Goal: Task Accomplishment & Management: Use online tool/utility

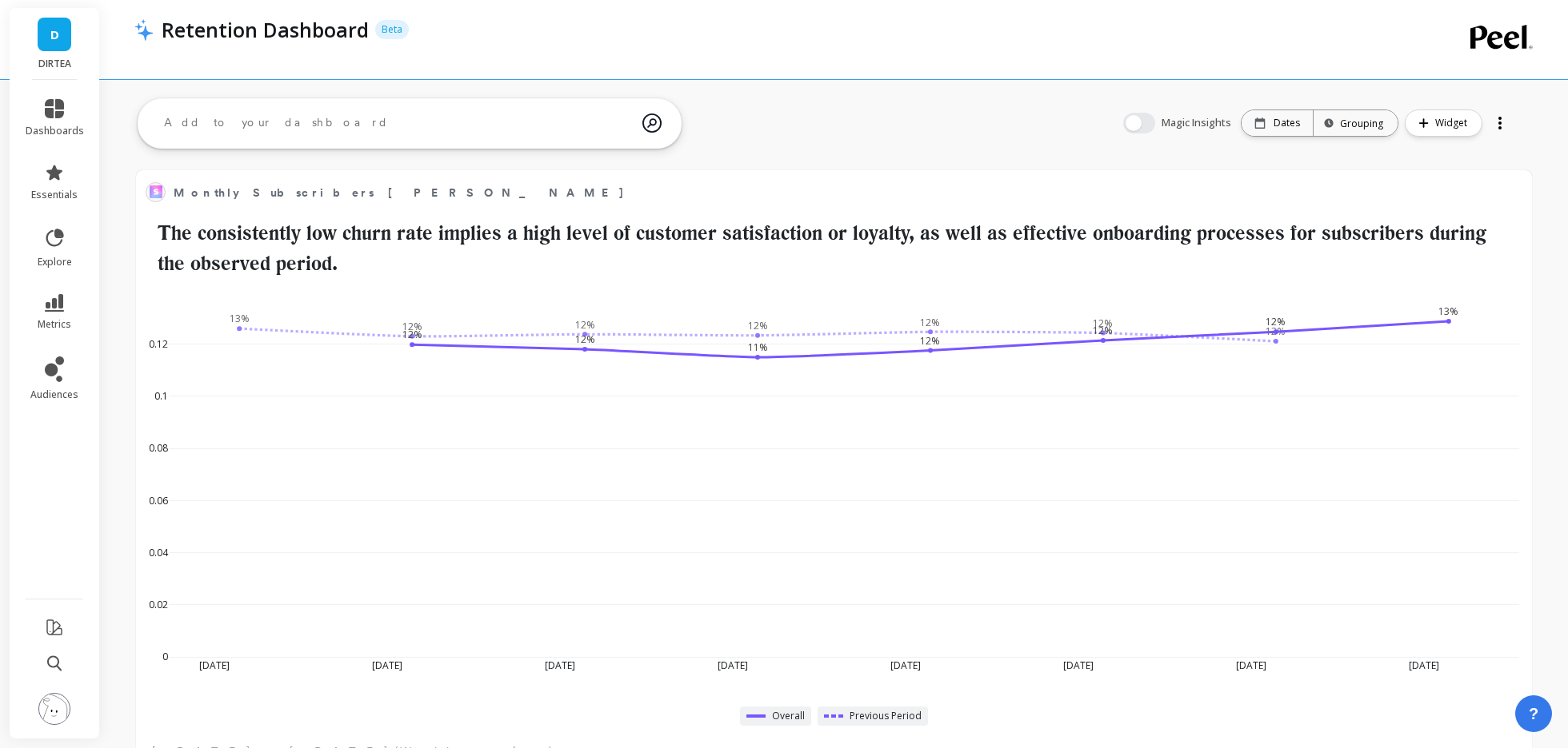
scroll to position [439, 1362]
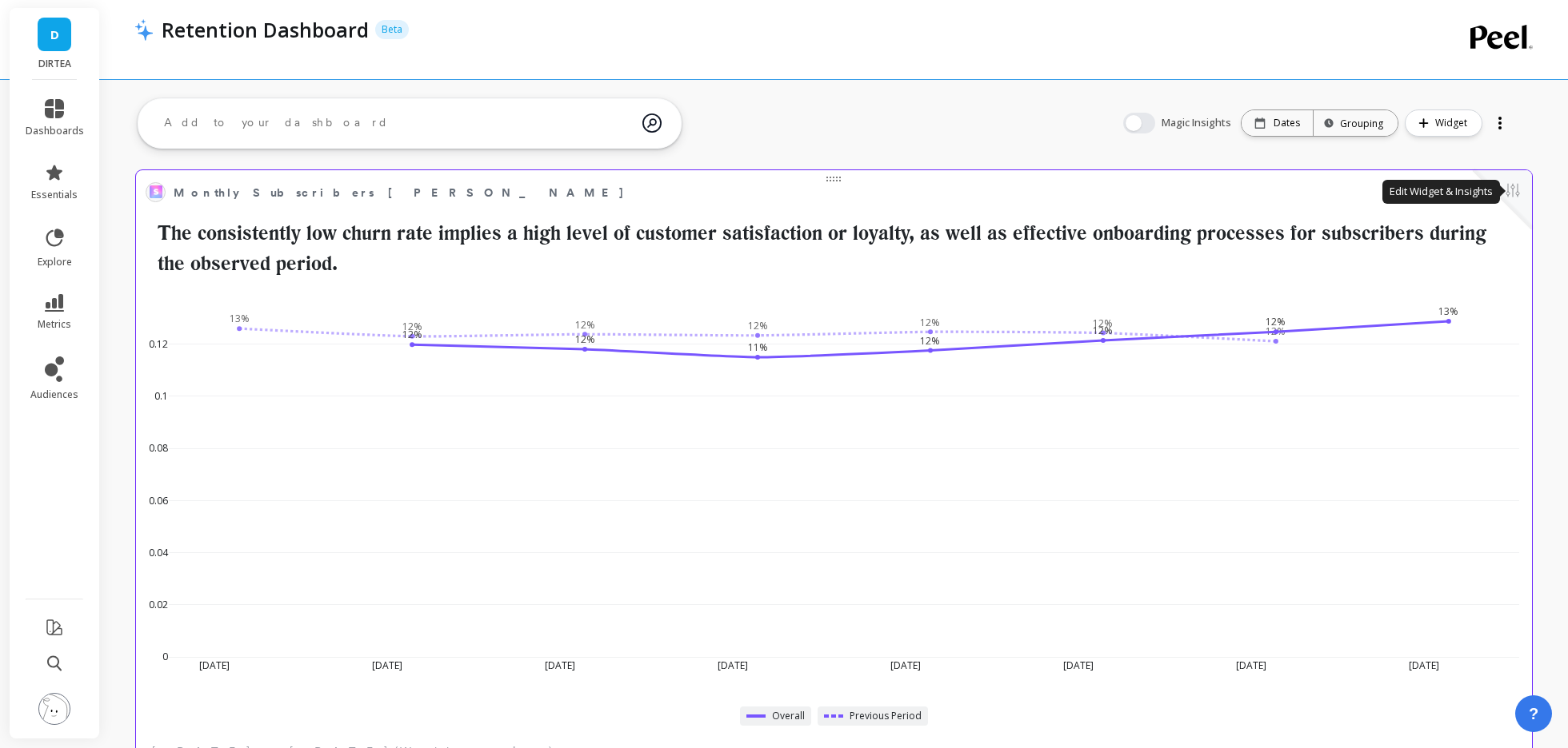
click at [1511, 198] on button at bounding box center [1513, 191] width 19 height 22
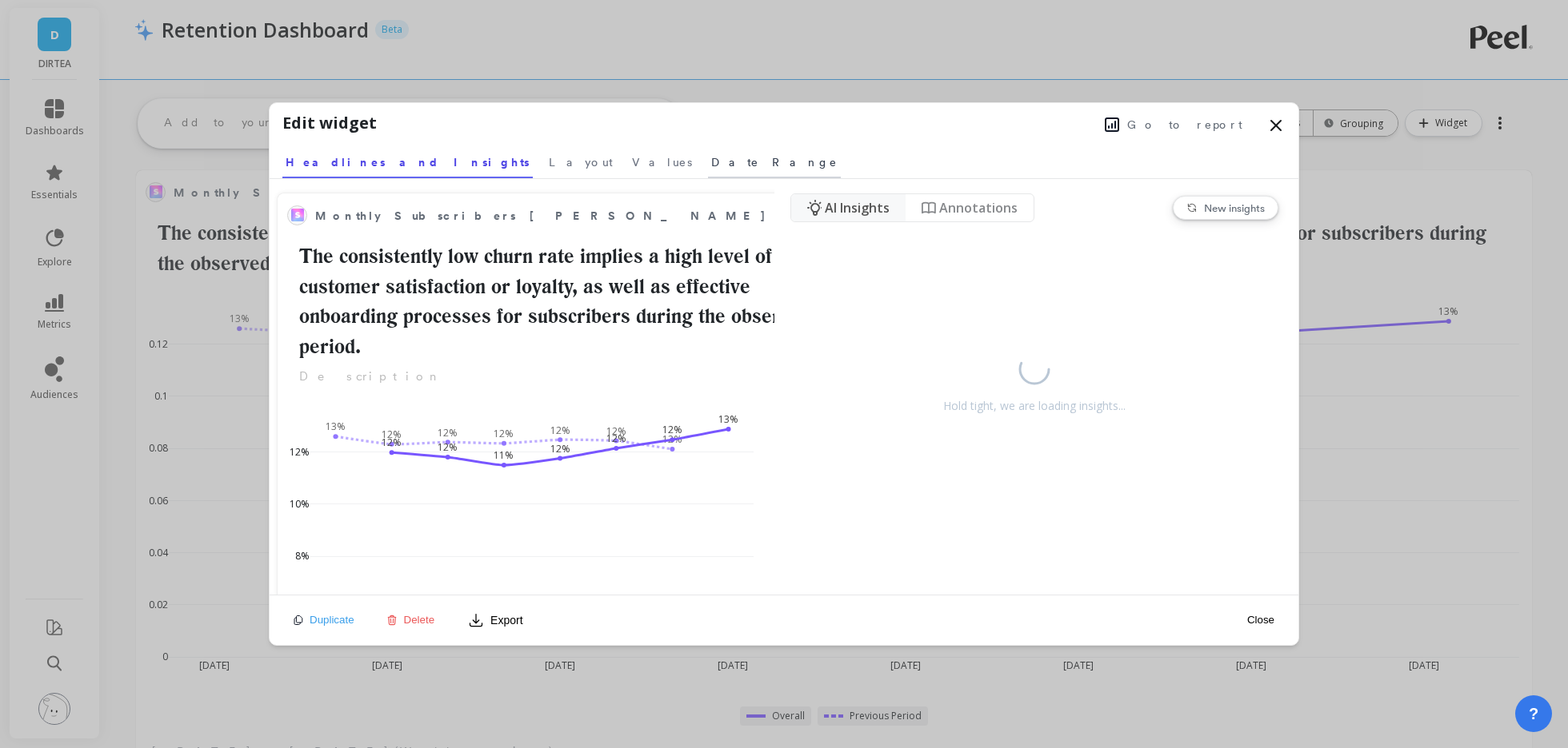
click at [522, 151] on nav "Headlines and Insights Layout Values Date Range" at bounding box center [784, 160] width 1003 height 37
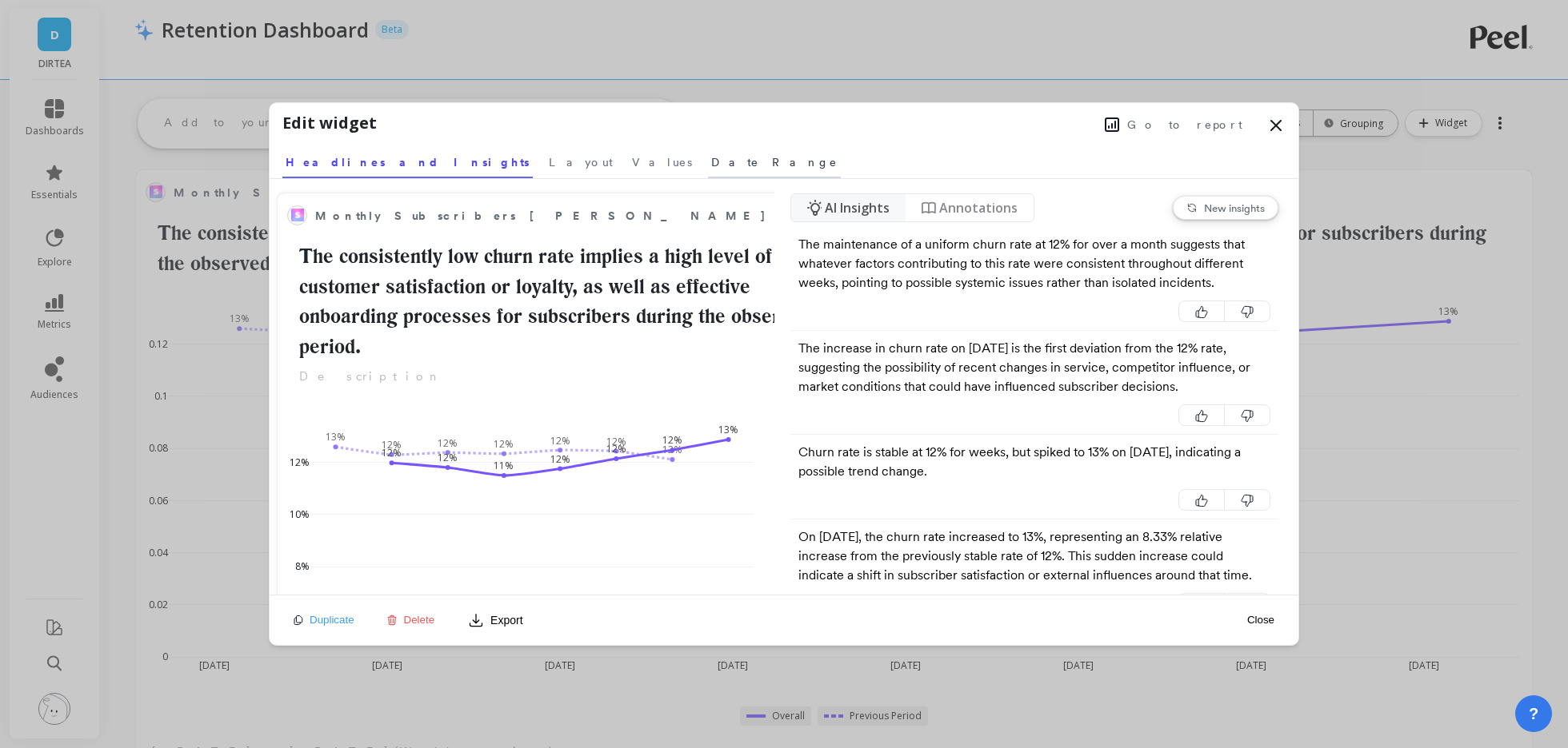
click at [707, 152] on link "Date Range" at bounding box center [773, 160] width 133 height 37
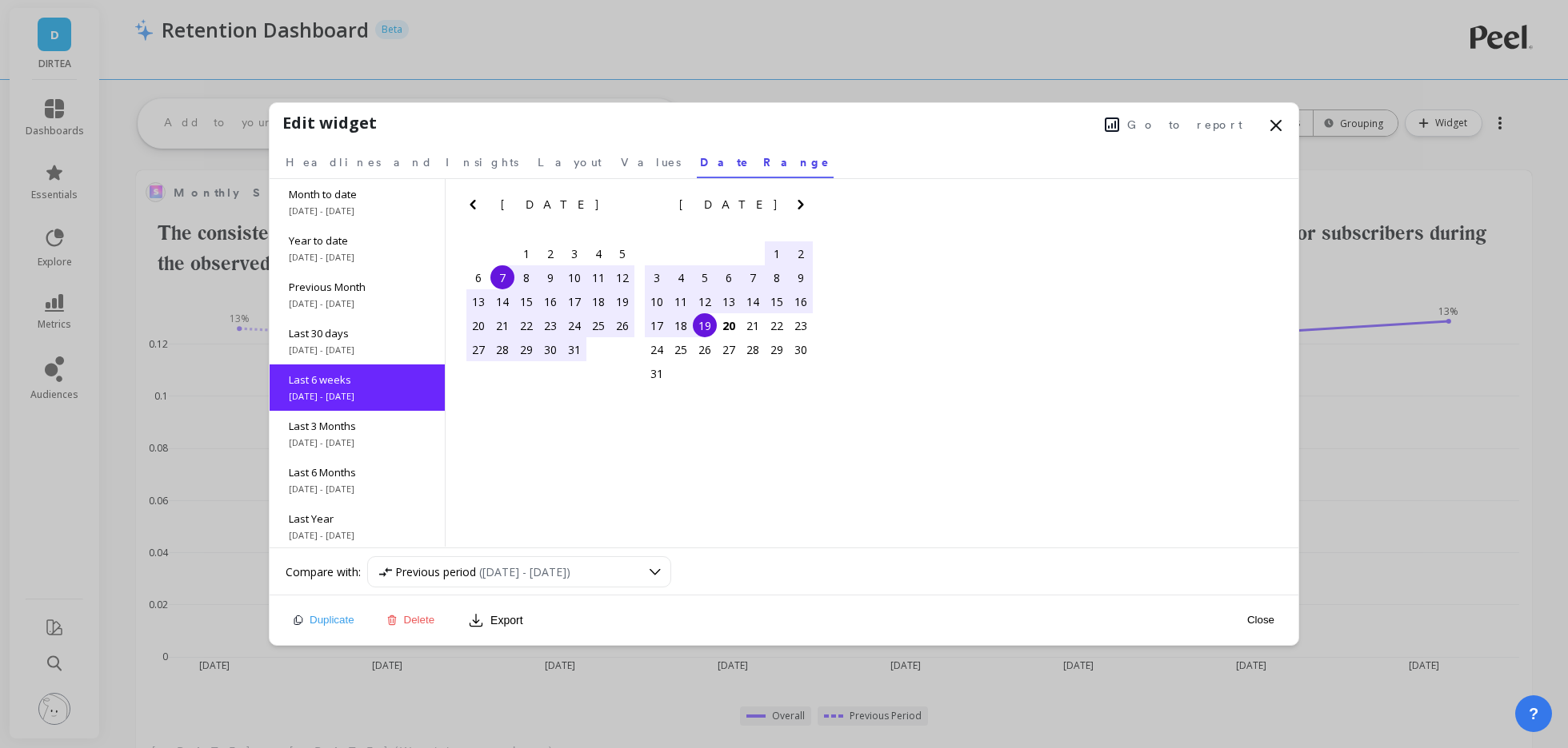
scroll to position [25, 0]
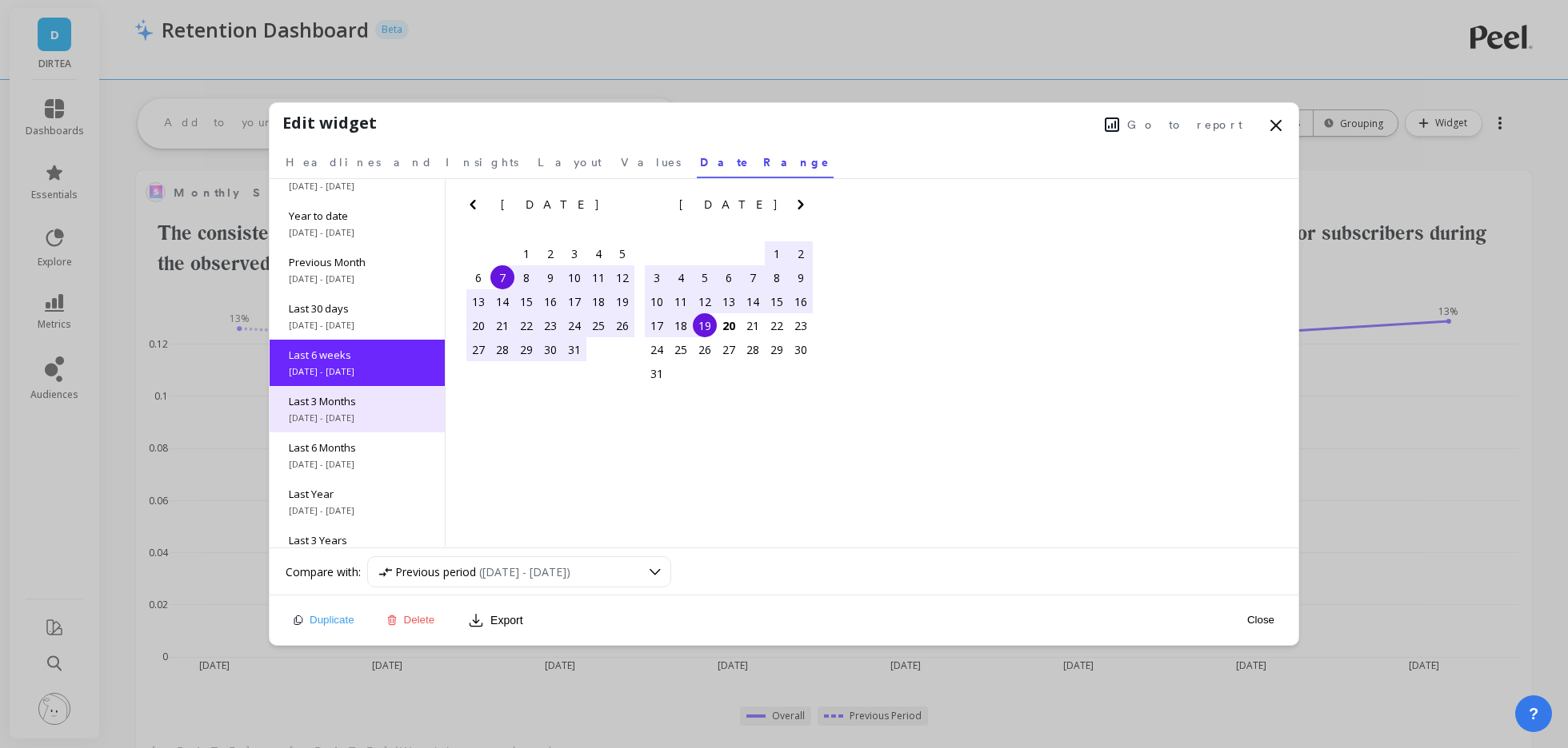
click at [343, 406] on span "Last 3 Months" at bounding box center [357, 401] width 137 height 15
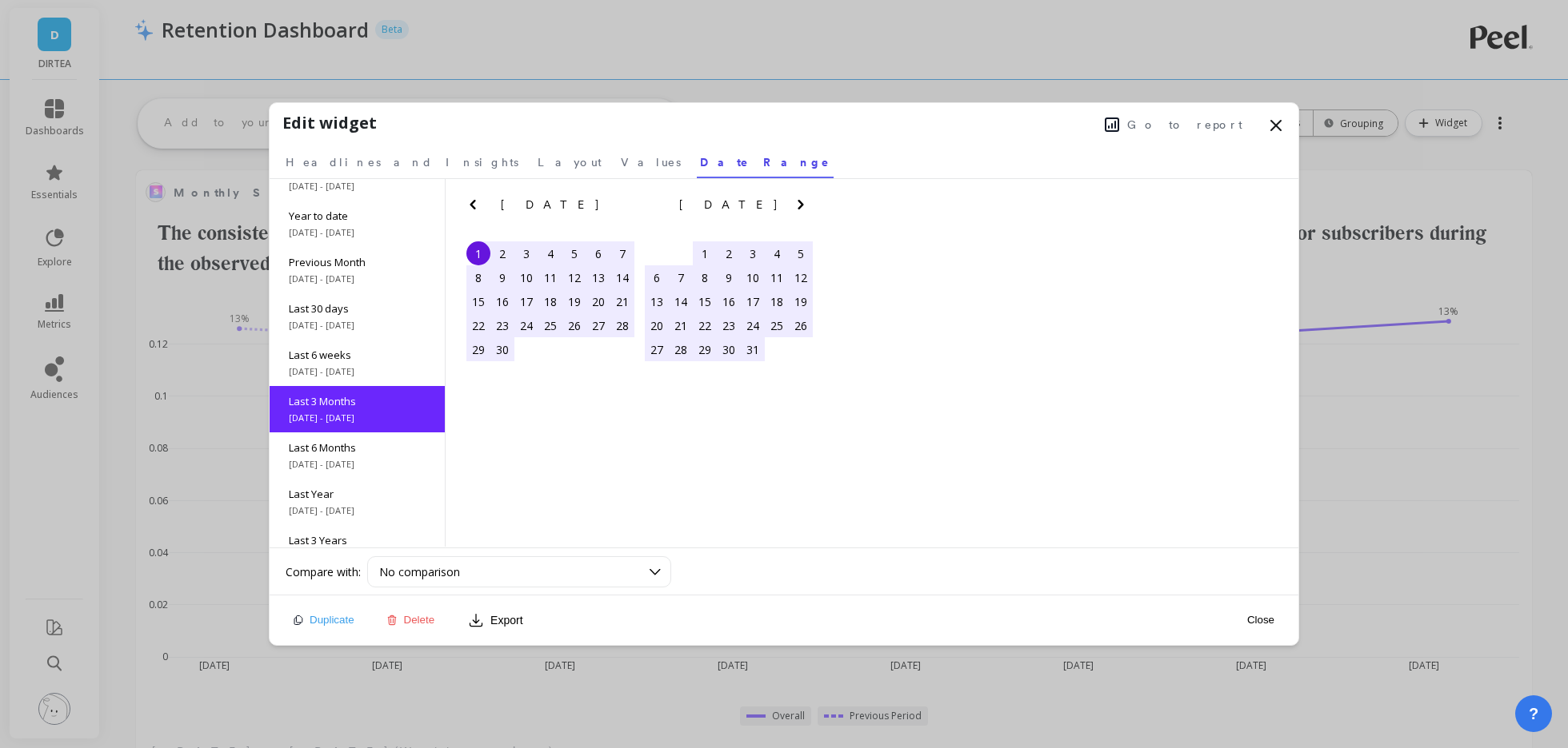
scroll to position [71, 0]
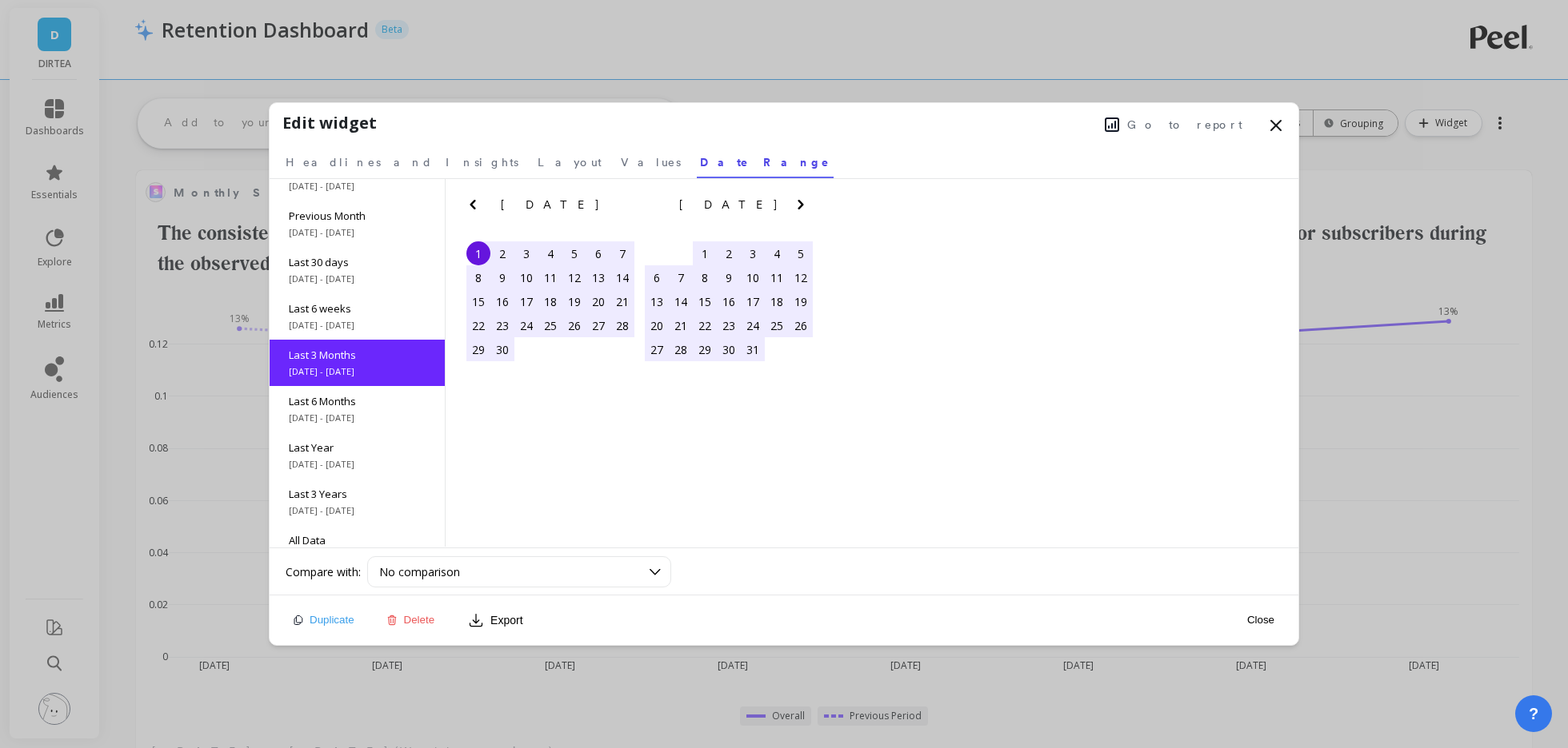
click at [1265, 610] on div "Close" at bounding box center [1260, 620] width 37 height 36
click at [1265, 617] on button "Close" at bounding box center [1260, 620] width 37 height 14
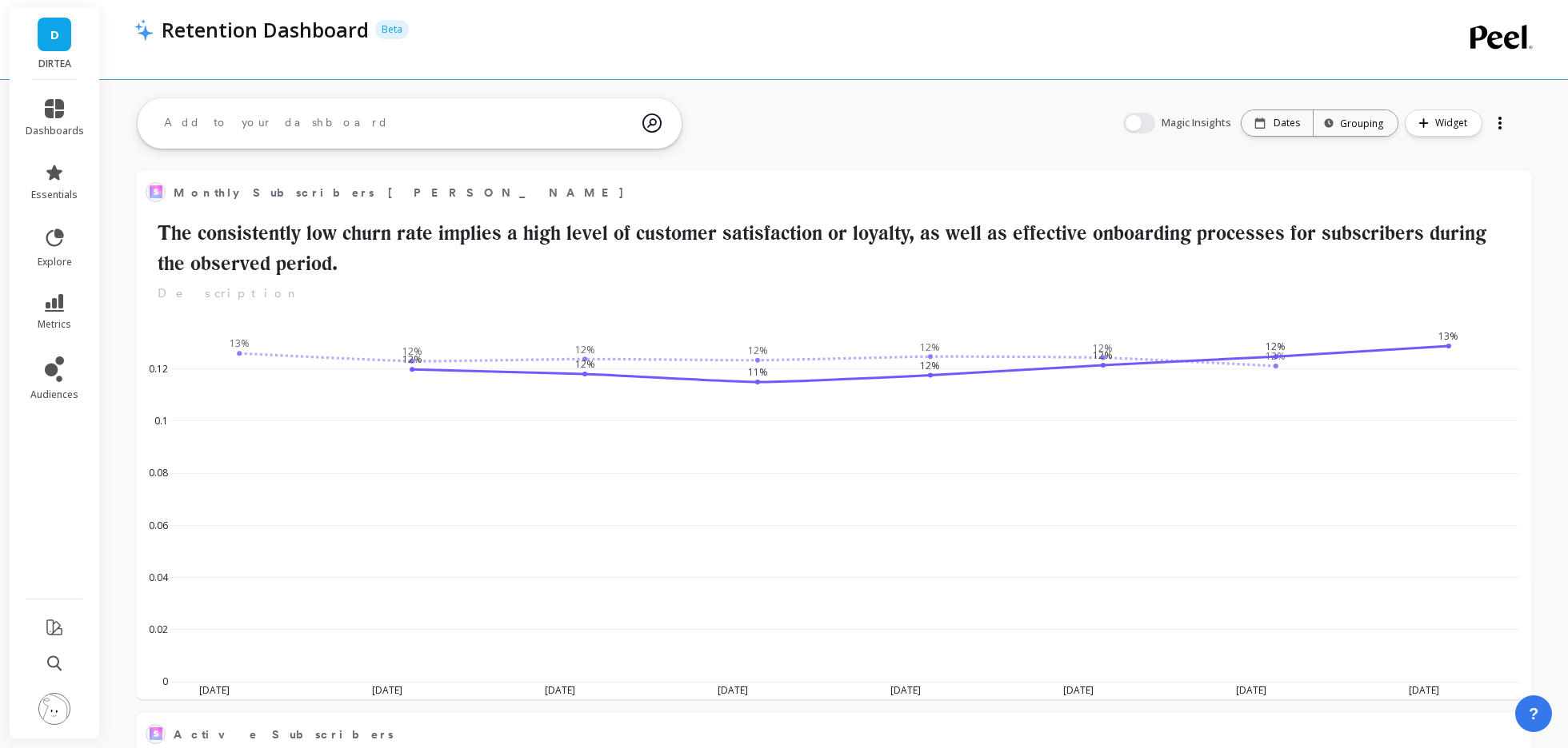
scroll to position [0, 0]
